Goal: Information Seeking & Learning: Learn about a topic

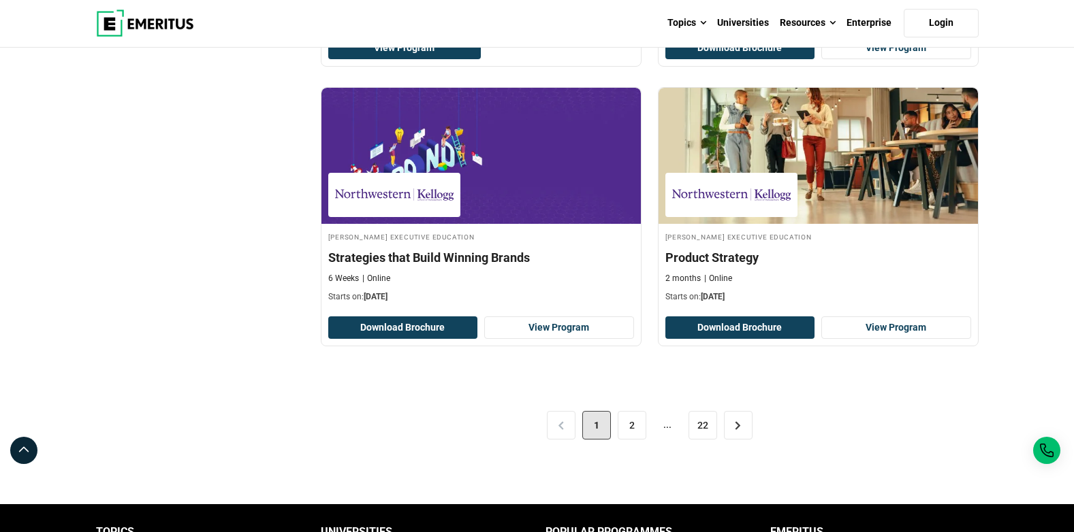
scroll to position [2791, 0]
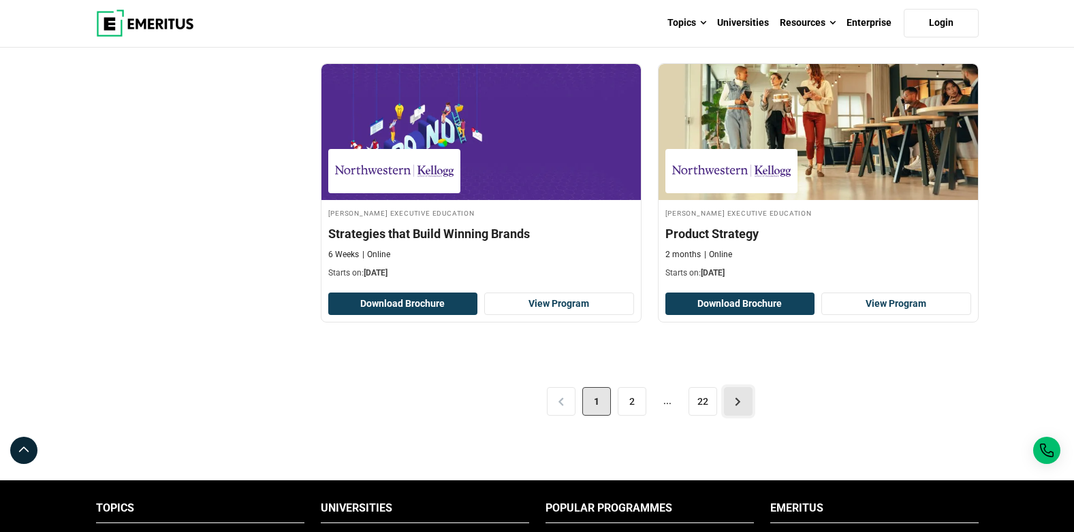
click at [741, 408] on link ">" at bounding box center [738, 401] width 29 height 29
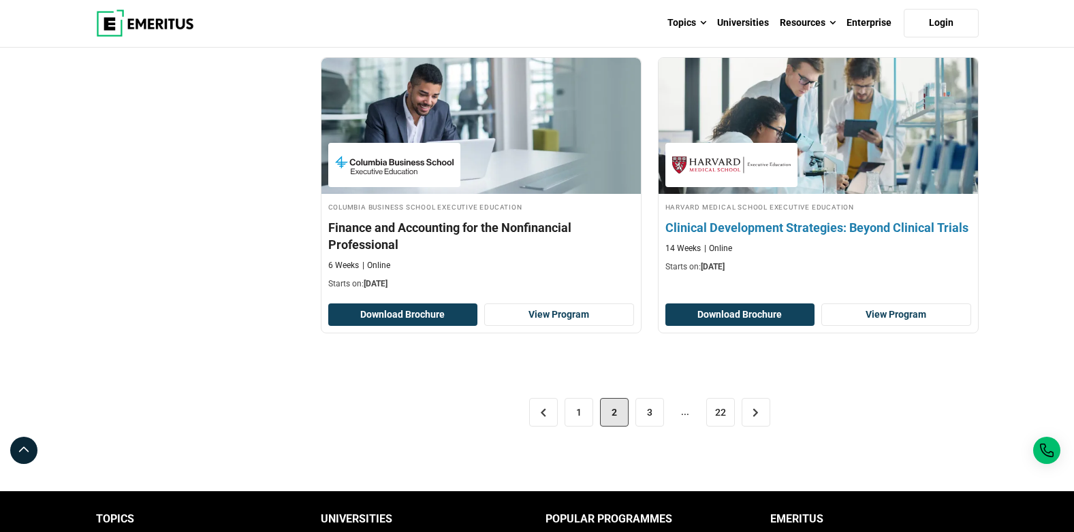
scroll to position [2791, 0]
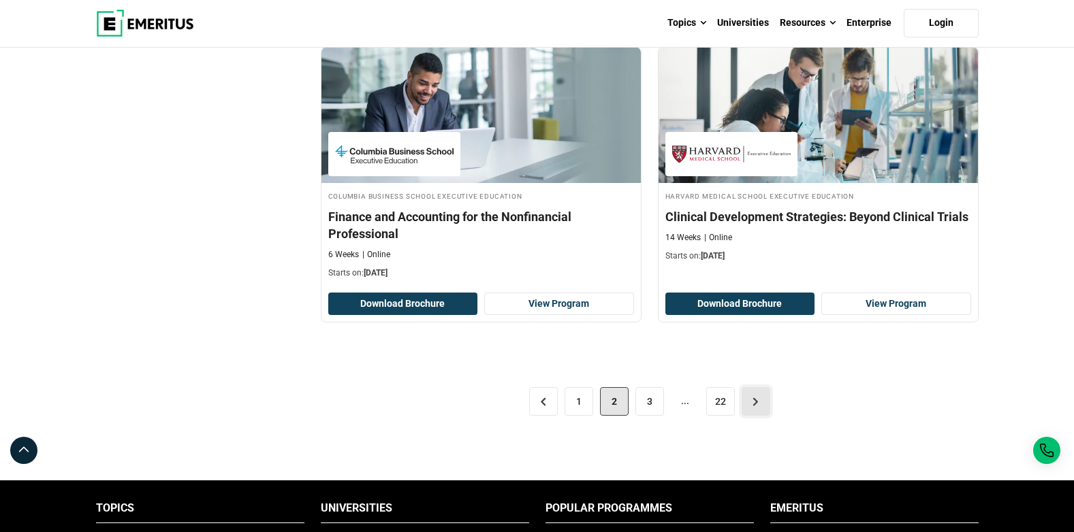
click at [752, 394] on link ">" at bounding box center [755, 401] width 29 height 29
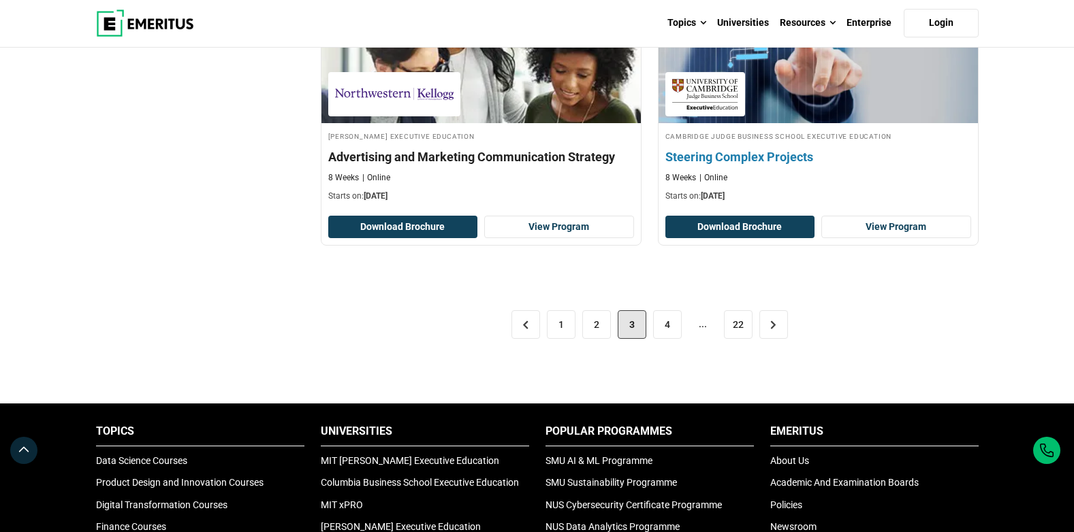
scroll to position [2928, 0]
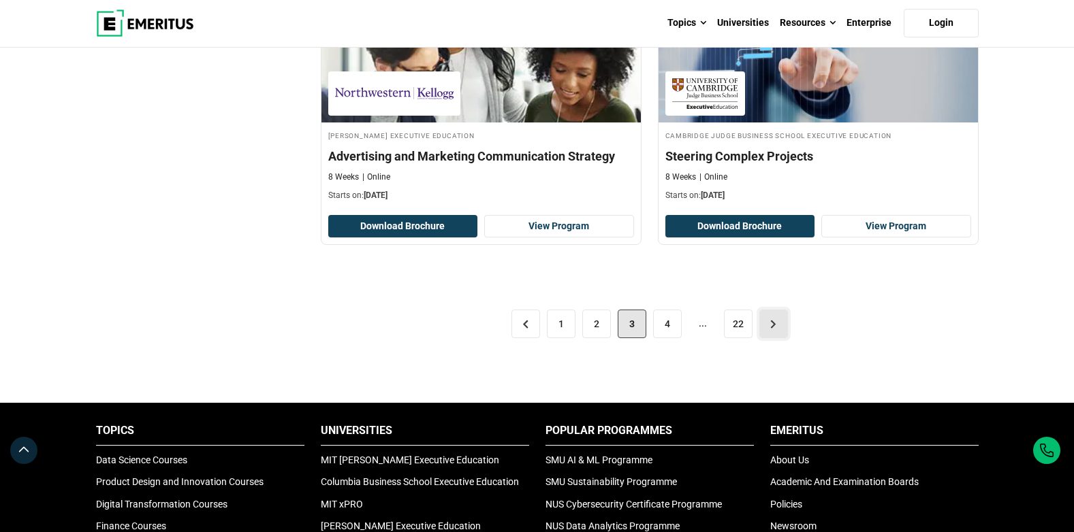
click at [771, 321] on link ">" at bounding box center [773, 324] width 29 height 29
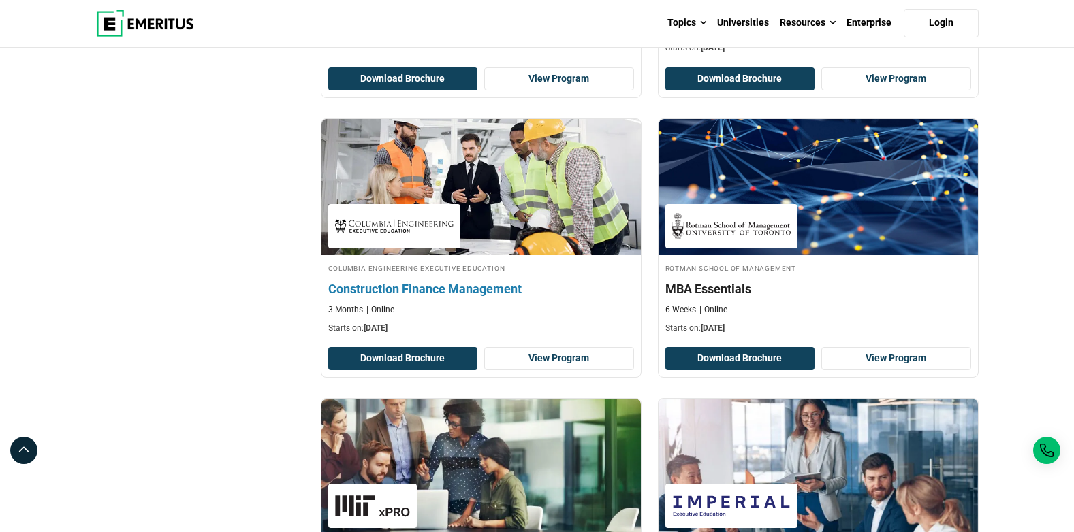
scroll to position [1021, 0]
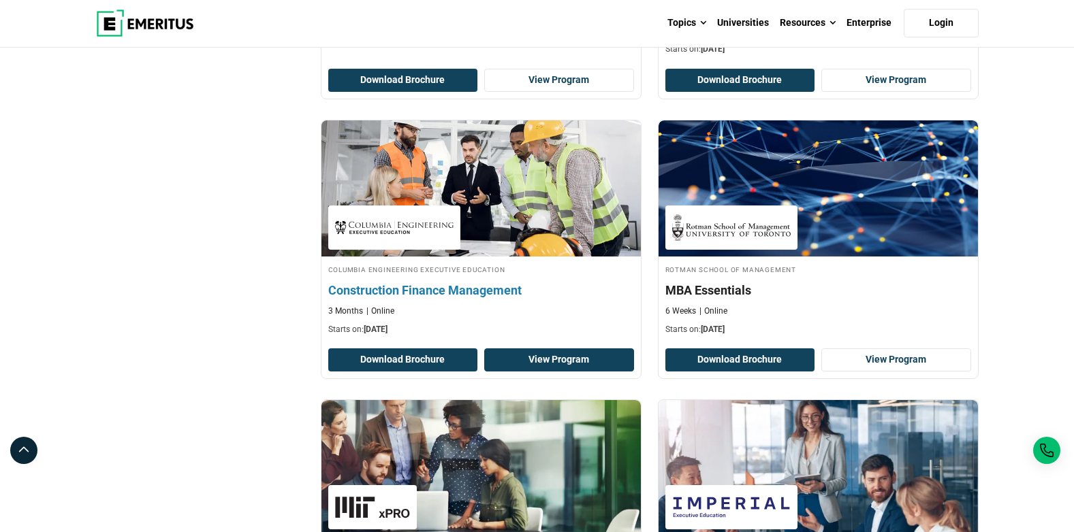
click at [531, 362] on link "View Program" at bounding box center [559, 360] width 150 height 23
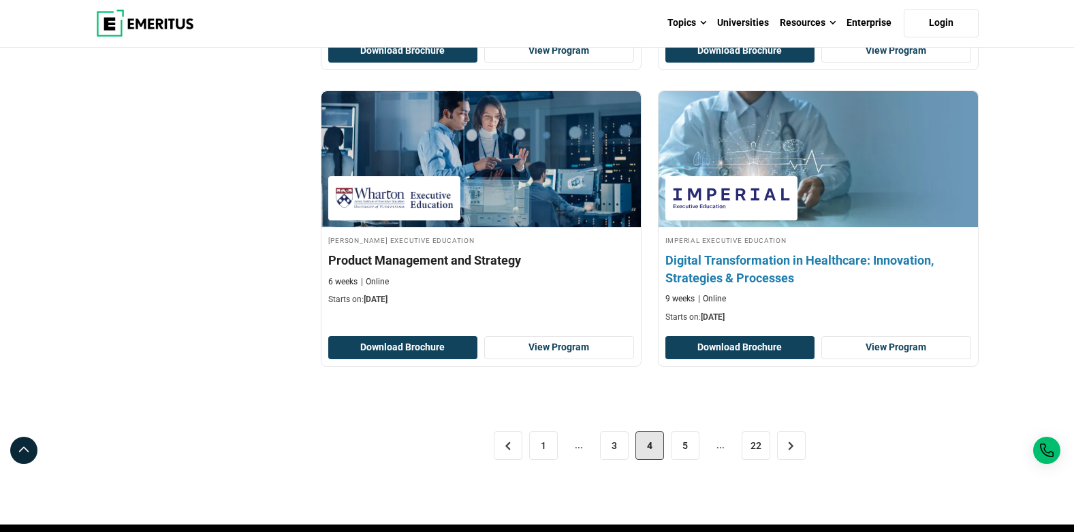
scroll to position [2791, 0]
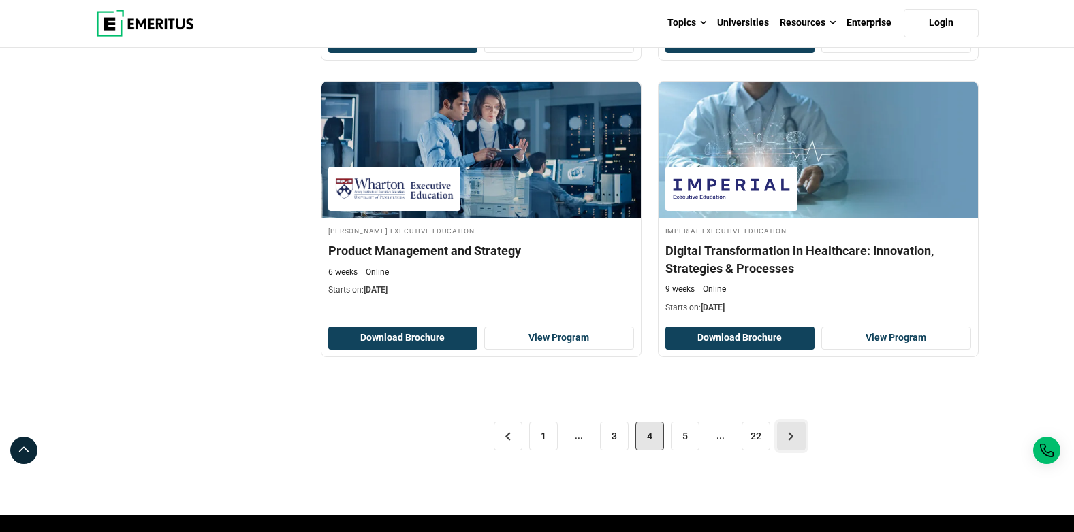
click at [795, 434] on link ">" at bounding box center [791, 436] width 29 height 29
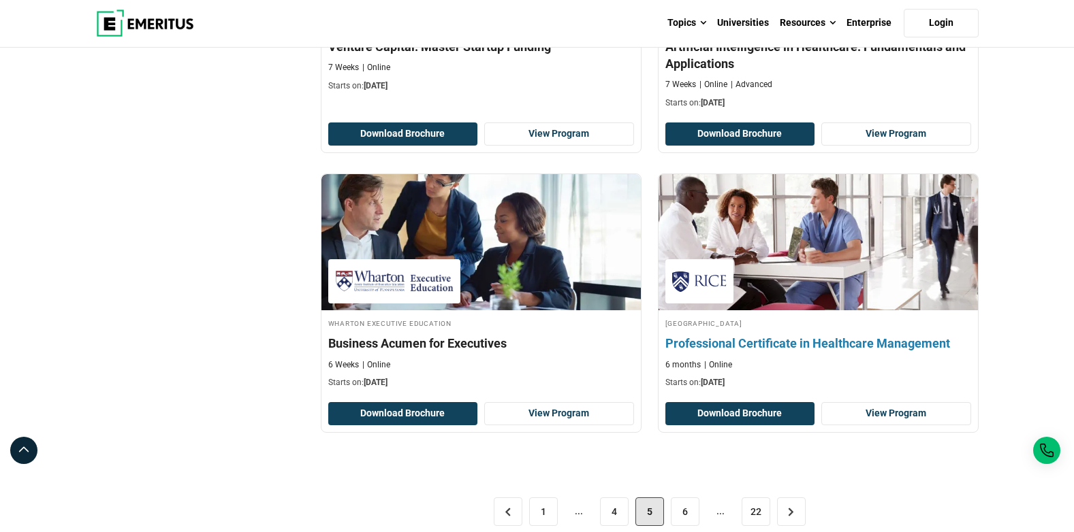
scroll to position [2723, 0]
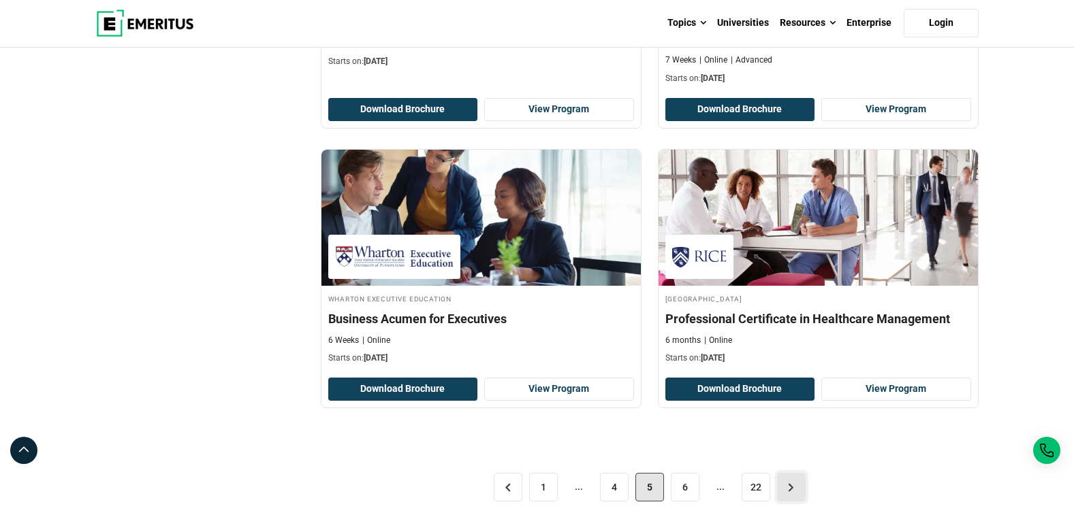
click at [793, 473] on link ">" at bounding box center [791, 487] width 29 height 29
